Goal: Information Seeking & Learning: Learn about a topic

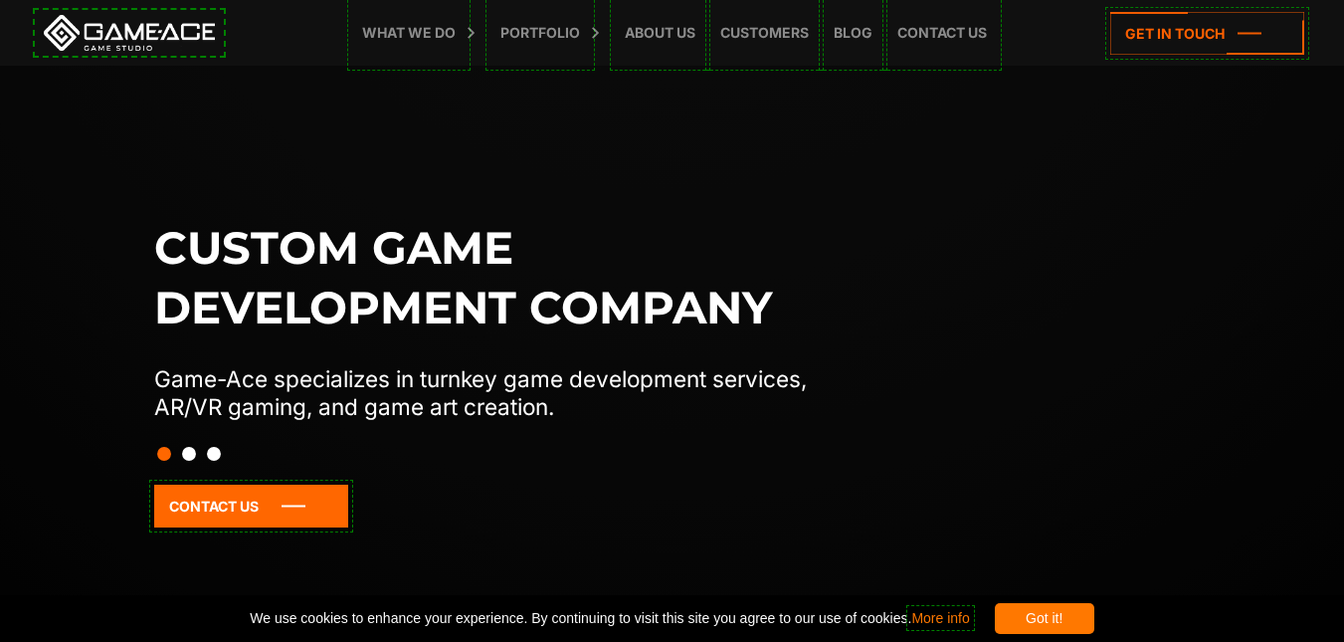
scroll to position [14, 0]
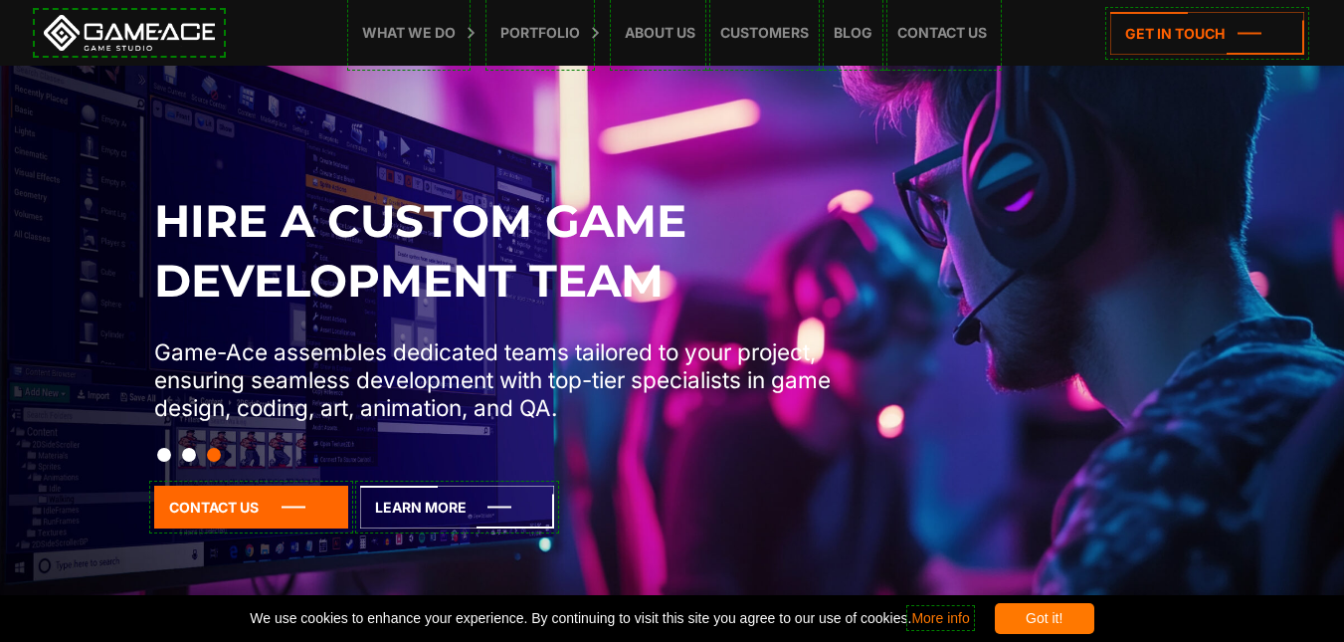
click at [1094, 612] on div "Got it!" at bounding box center [1044, 618] width 99 height 31
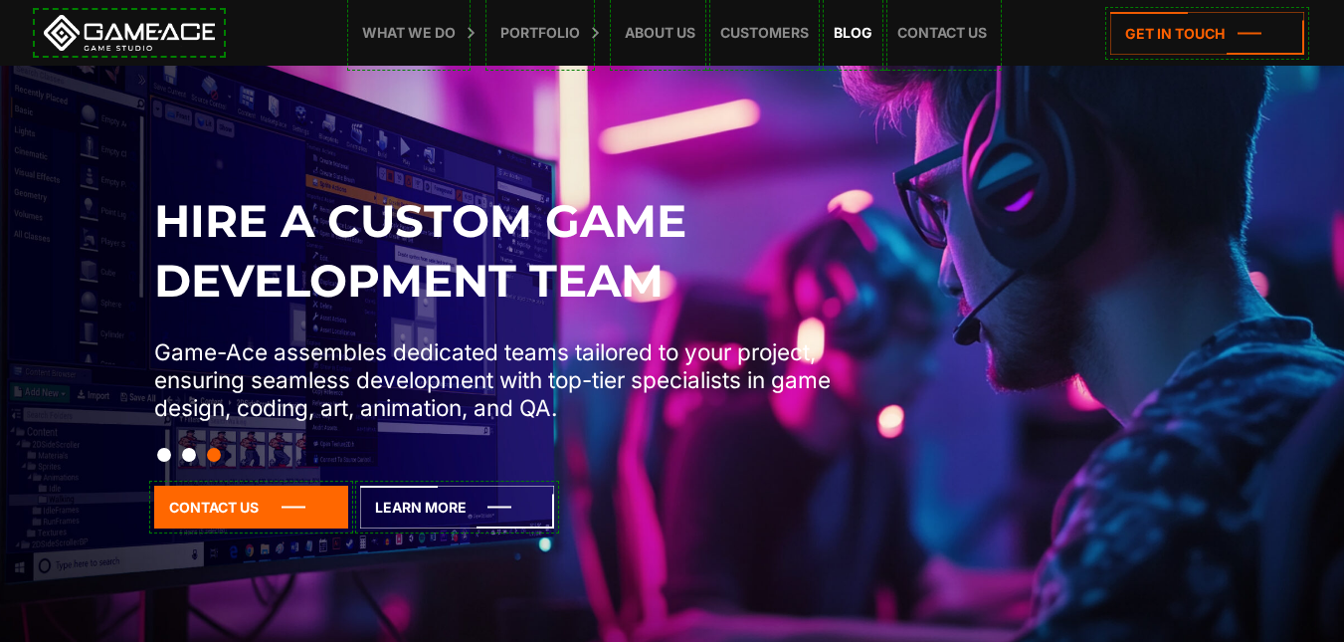
click at [863, 27] on link "Blog" at bounding box center [853, 33] width 59 height 66
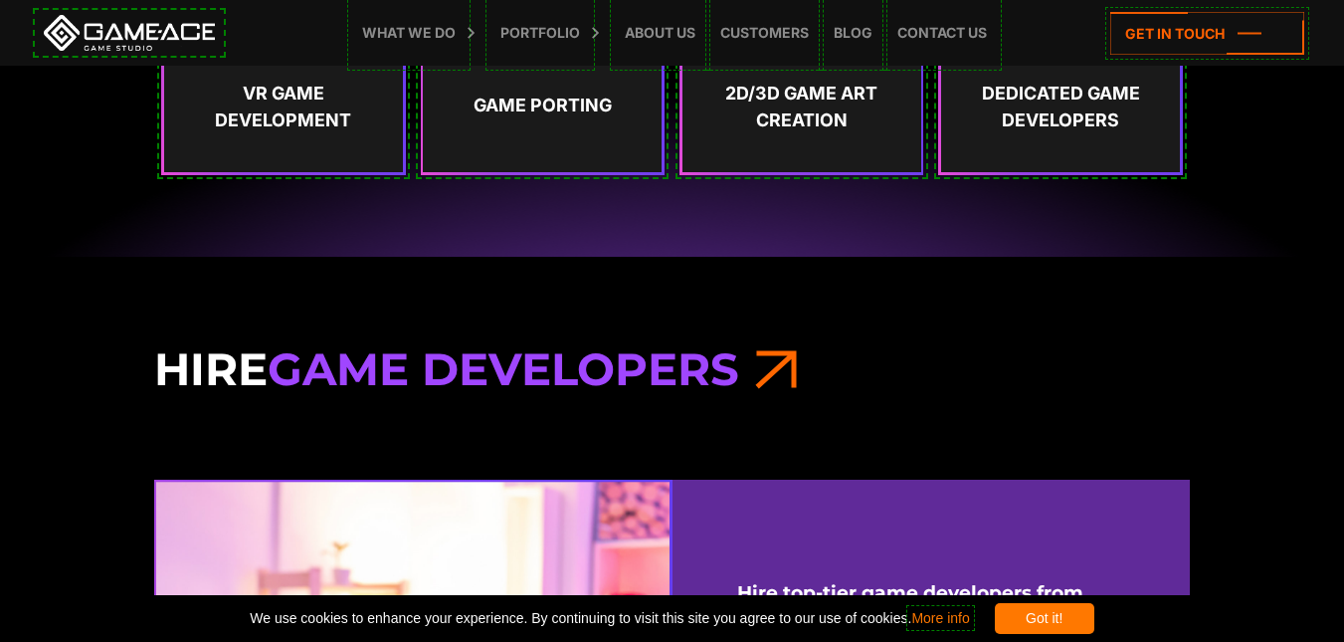
scroll to position [1321, 0]
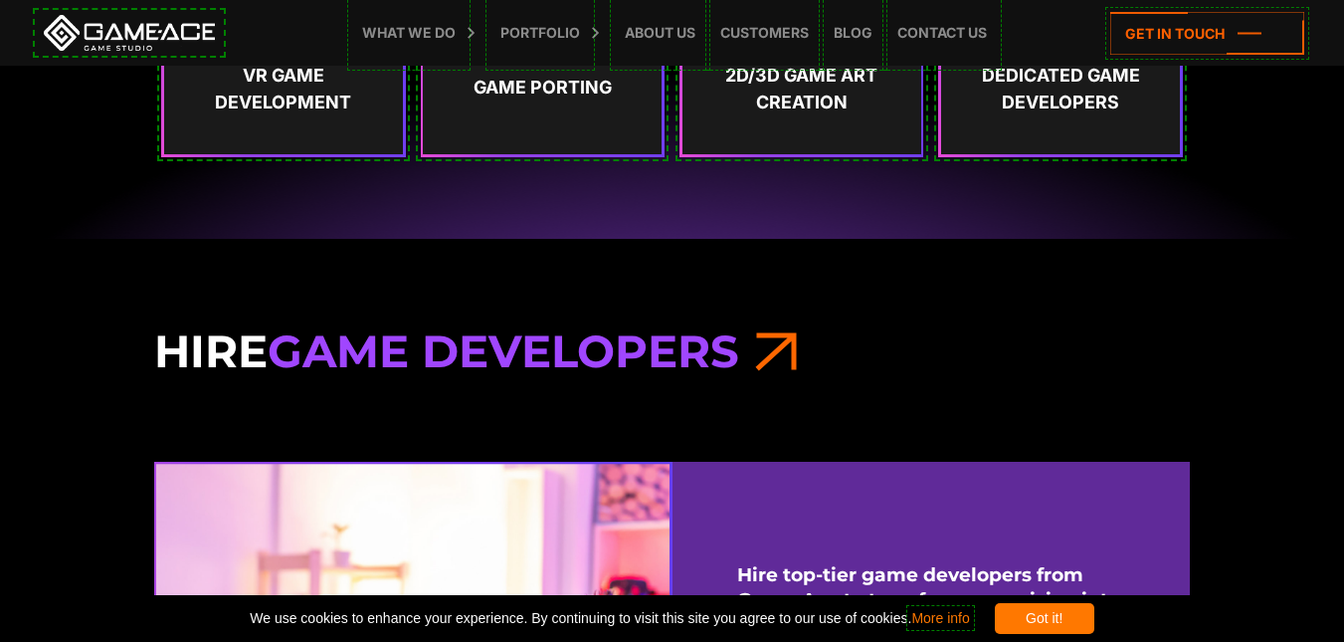
click at [1094, 618] on div "Got it!" at bounding box center [1044, 618] width 99 height 31
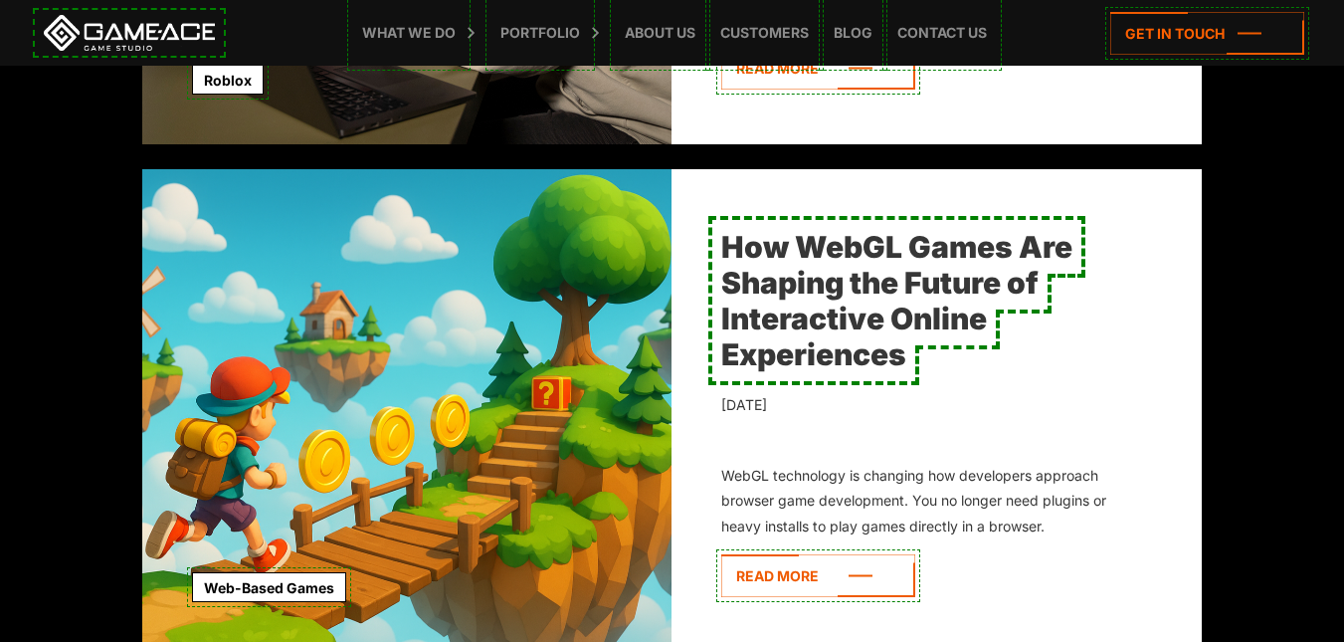
scroll to position [2078, 0]
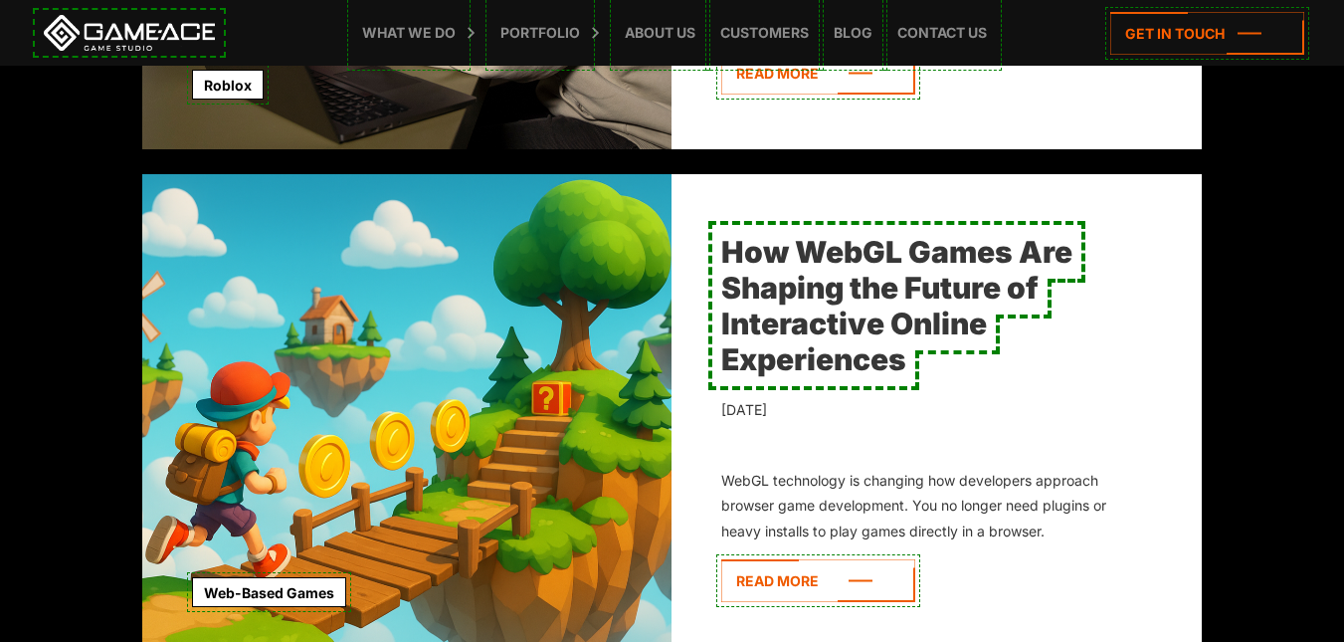
click at [793, 289] on link "How WebGL Games Are Shaping the Future of Interactive Online Experiences" at bounding box center [896, 305] width 351 height 143
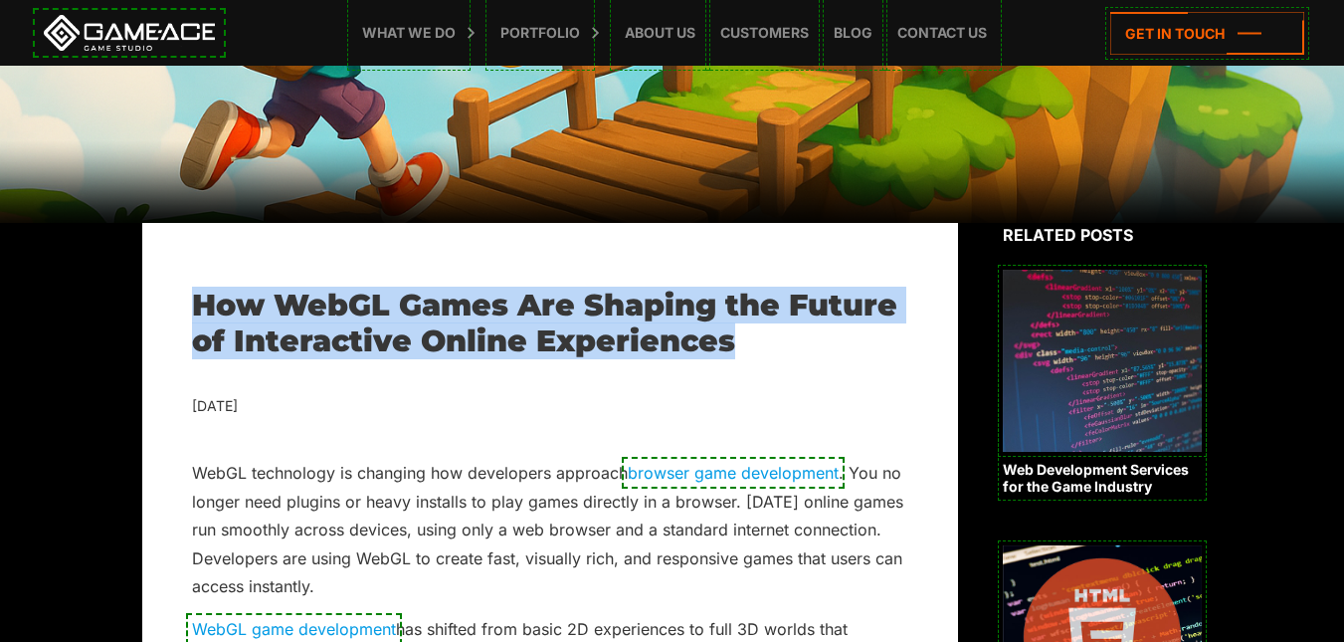
drag, startPoint x: 193, startPoint y: 304, endPoint x: 764, endPoint y: 325, distance: 571.4
click at [764, 325] on h1 "How WebGL Games Are Shaping the Future of Interactive Online Experiences" at bounding box center [550, 323] width 716 height 72
drag, startPoint x: 729, startPoint y: 357, endPoint x: 185, endPoint y: 310, distance: 546.1
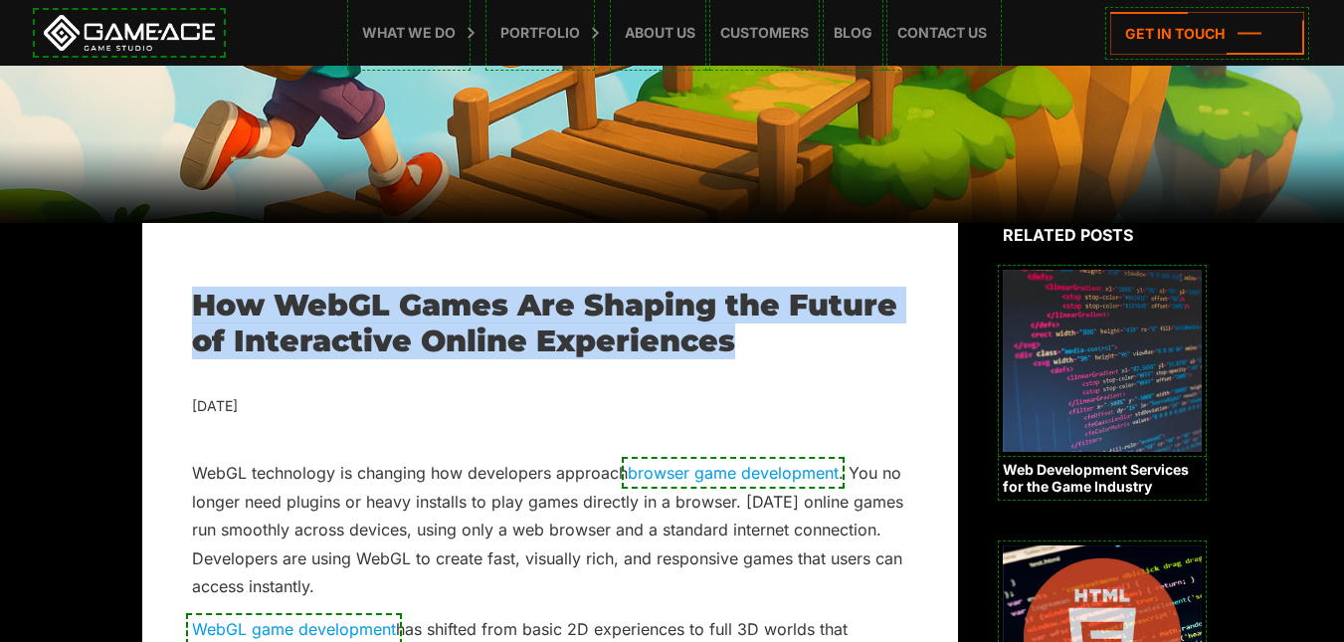
drag, startPoint x: 195, startPoint y: 306, endPoint x: 733, endPoint y: 338, distance: 539.1
click at [733, 338] on h1 "How WebGL Games Are Shaping the Future of Interactive Online Experiences" at bounding box center [550, 323] width 716 height 72
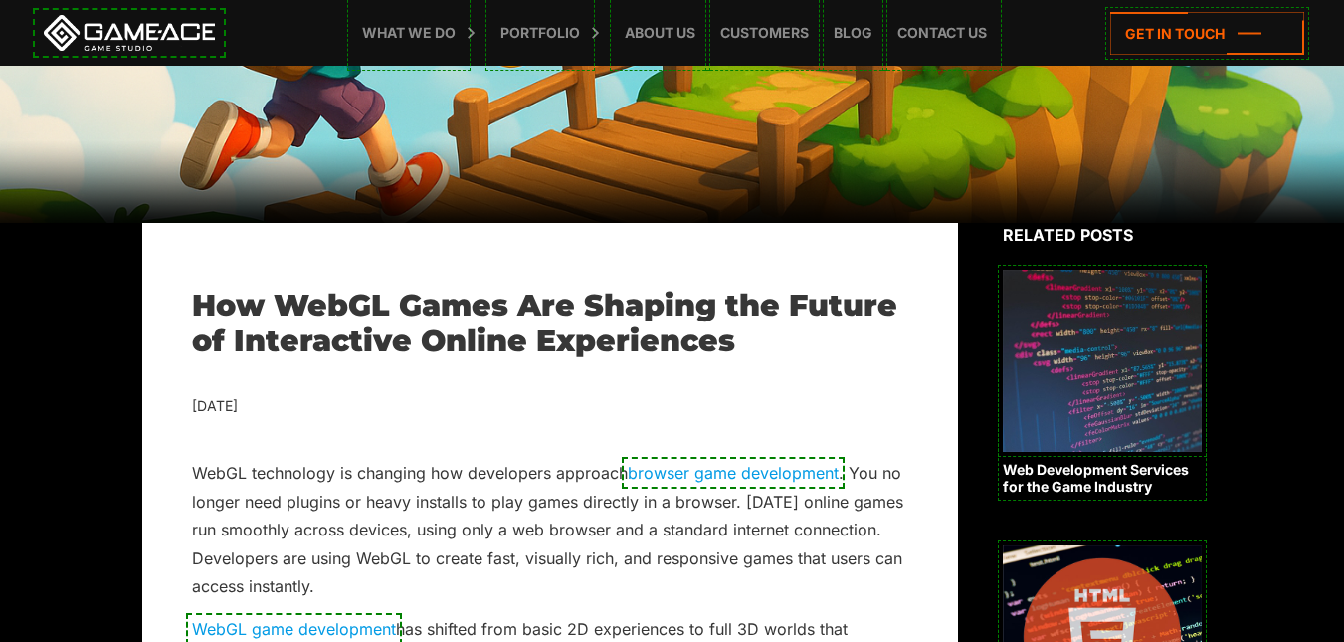
click at [733, 338] on h1 "How WebGL Games Are Shaping the Future of Interactive Online Experiences" at bounding box center [550, 323] width 716 height 72
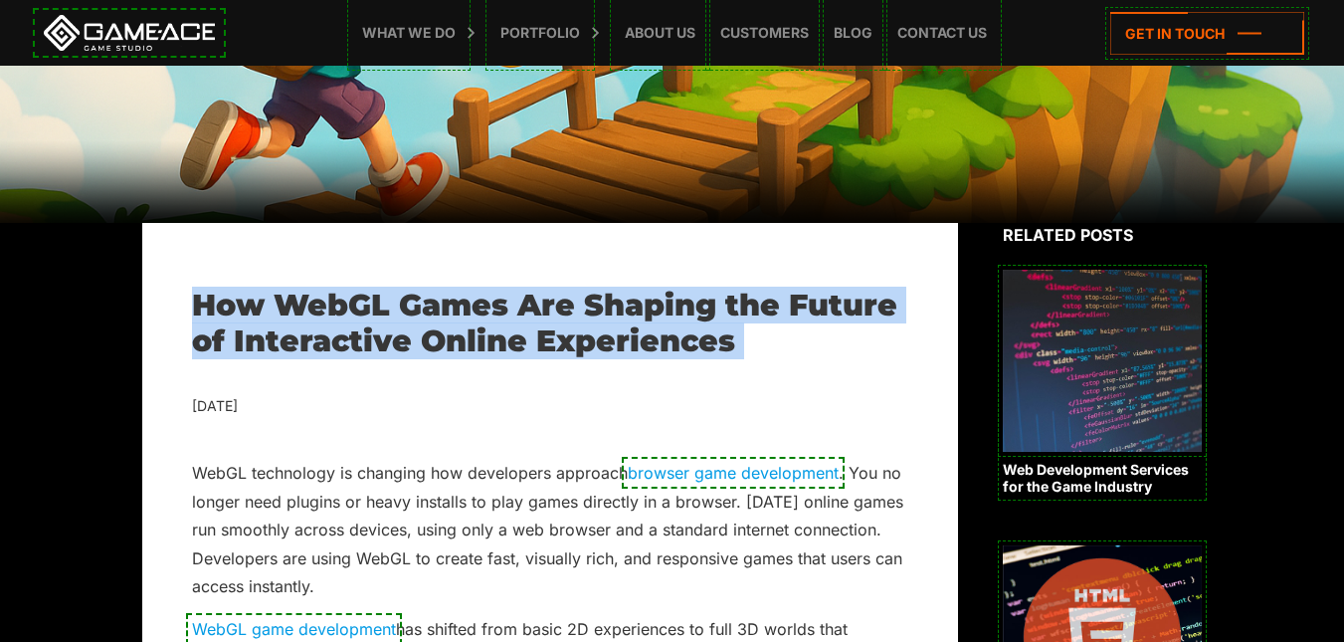
drag, startPoint x: 733, startPoint y: 338, endPoint x: 204, endPoint y: 309, distance: 530.0
click at [204, 309] on h1 "How WebGL Games Are Shaping the Future of Interactive Online Experiences" at bounding box center [550, 323] width 716 height 72
